Goal: Transaction & Acquisition: Purchase product/service

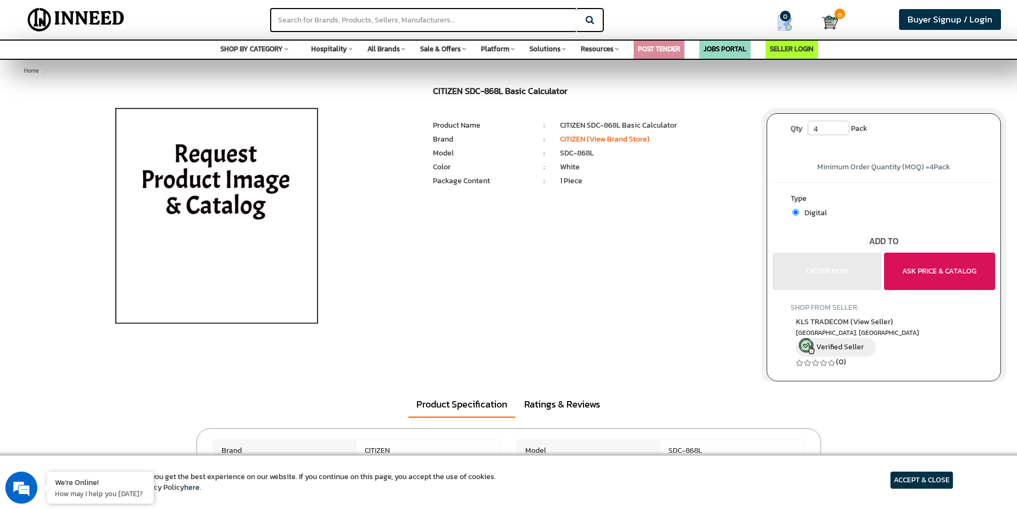
click at [937, 274] on button "ASK PRICE & CATALOG" at bounding box center [939, 271] width 111 height 37
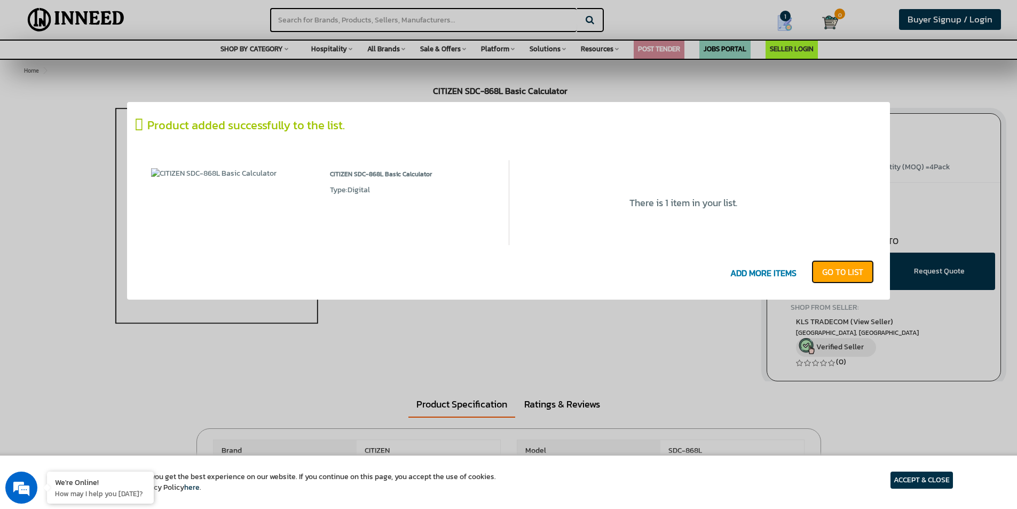
click at [827, 274] on link "GO T0 LIST" at bounding box center [843, 271] width 62 height 23
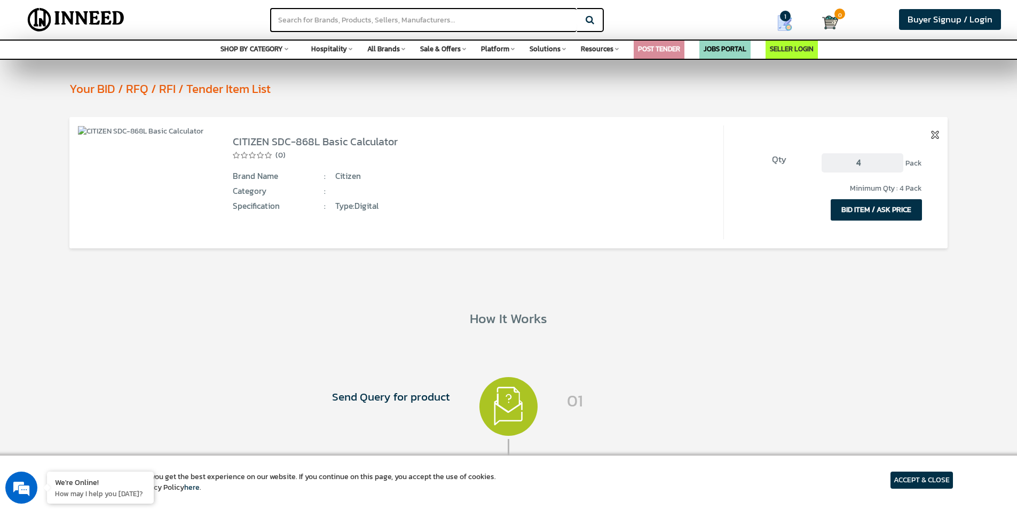
click at [897, 163] on input "4" at bounding box center [862, 162] width 81 height 19
click at [889, 209] on button "BID ITEM / ASK PRICE" at bounding box center [876, 209] width 91 height 21
